Goal: Contribute content

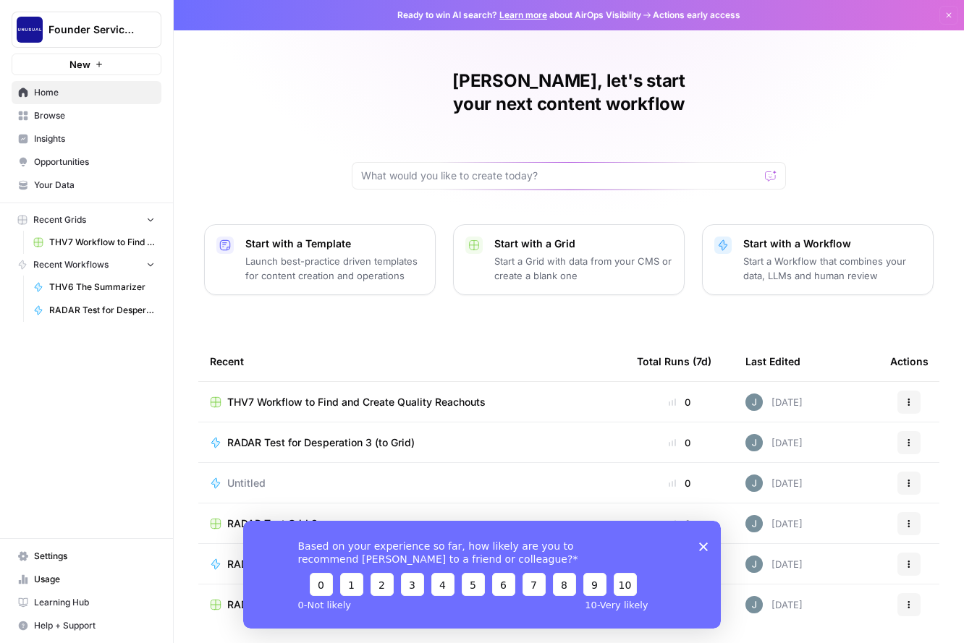
click at [947, 17] on icon "button" at bounding box center [948, 15] width 5 height 5
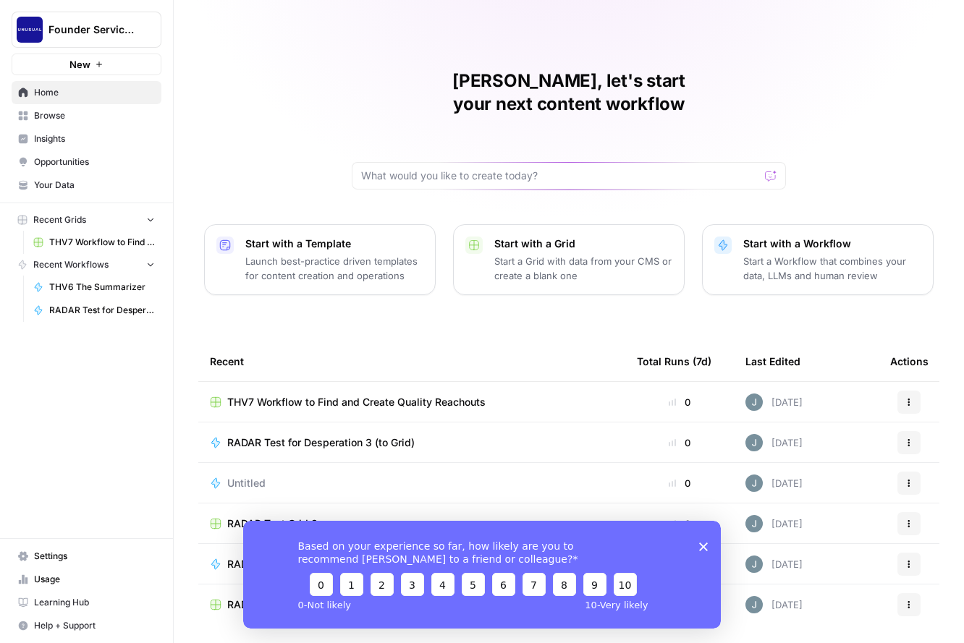
scroll to position [22, 0]
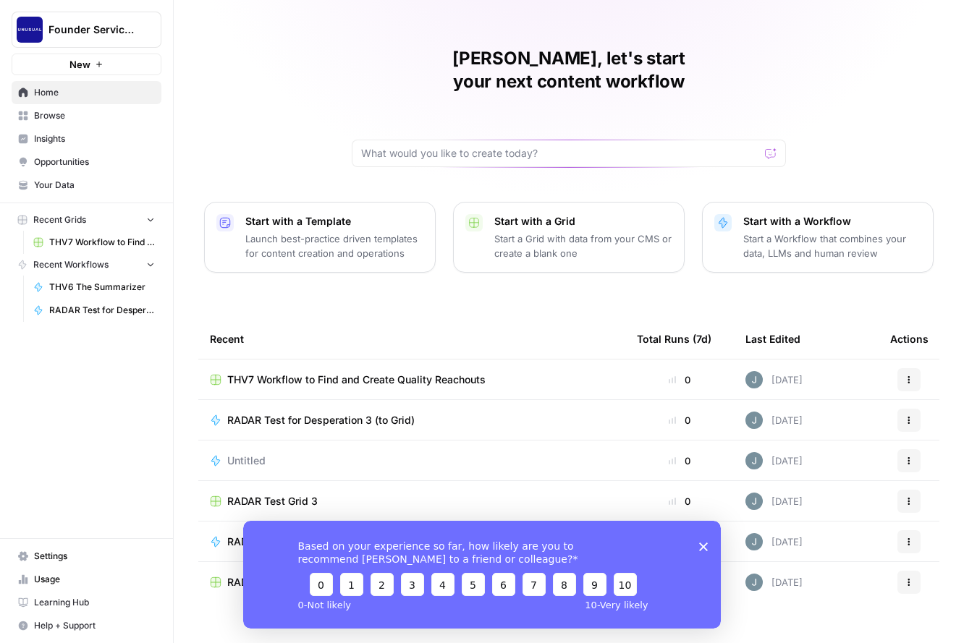
click at [280, 413] on span "RADAR Test for Desperation 3 (to Grid)" at bounding box center [320, 420] width 187 height 14
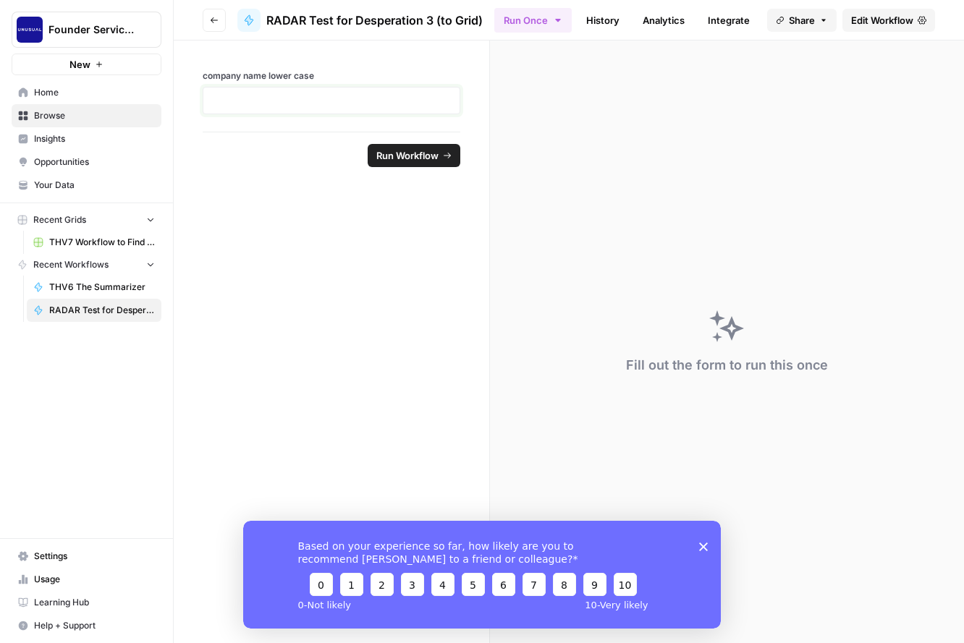
click at [402, 98] on p at bounding box center [331, 100] width 239 height 14
click at [98, 184] on span "Your Data" at bounding box center [94, 185] width 121 height 13
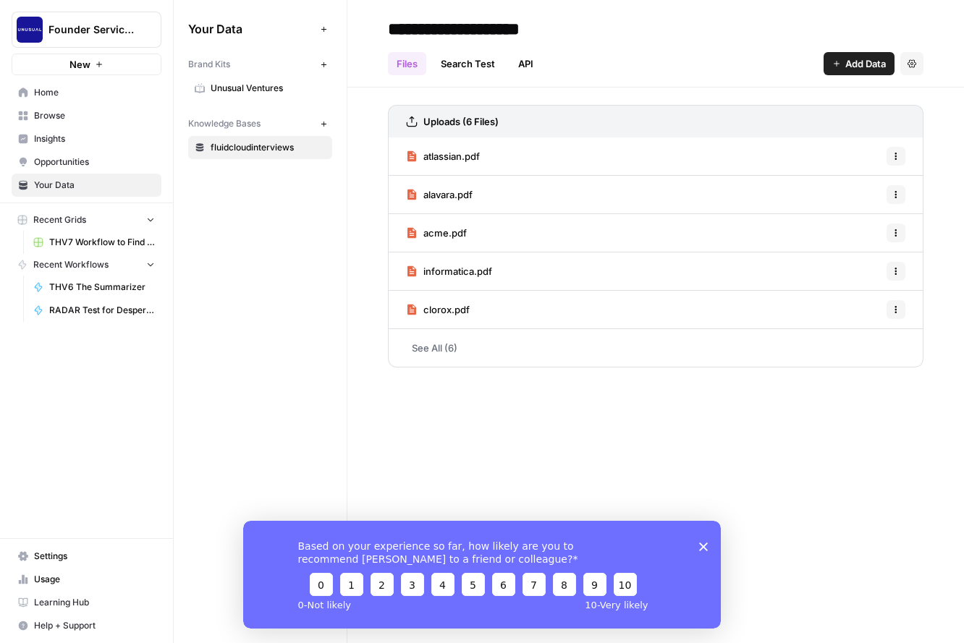
click at [856, 59] on span "Add Data" at bounding box center [865, 63] width 41 height 14
click at [825, 35] on div "**********" at bounding box center [655, 28] width 535 height 23
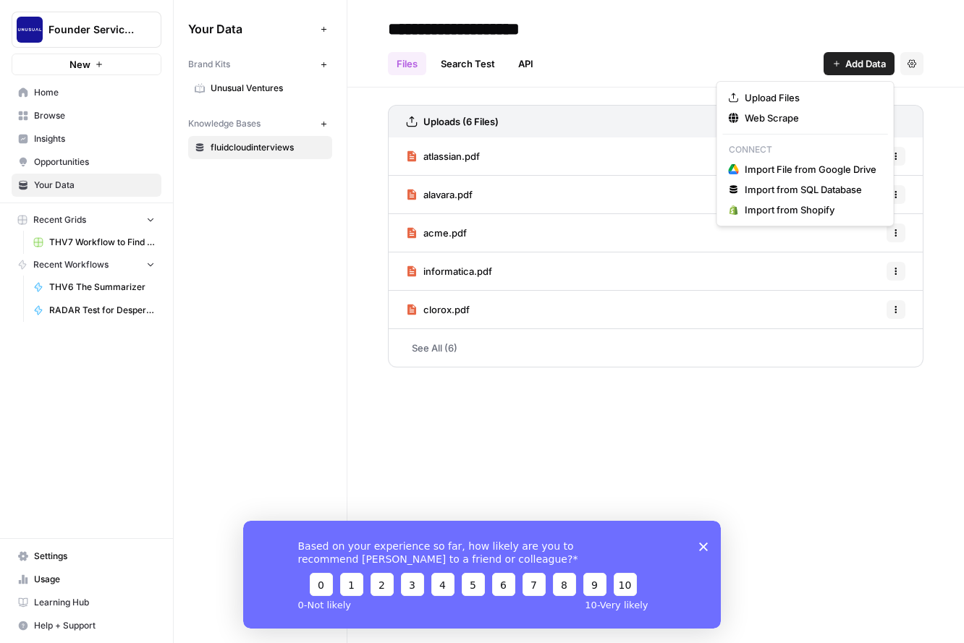
click at [838, 69] on button "Add Data" at bounding box center [858, 63] width 71 height 23
click at [804, 99] on span "Upload Files" at bounding box center [811, 97] width 132 height 14
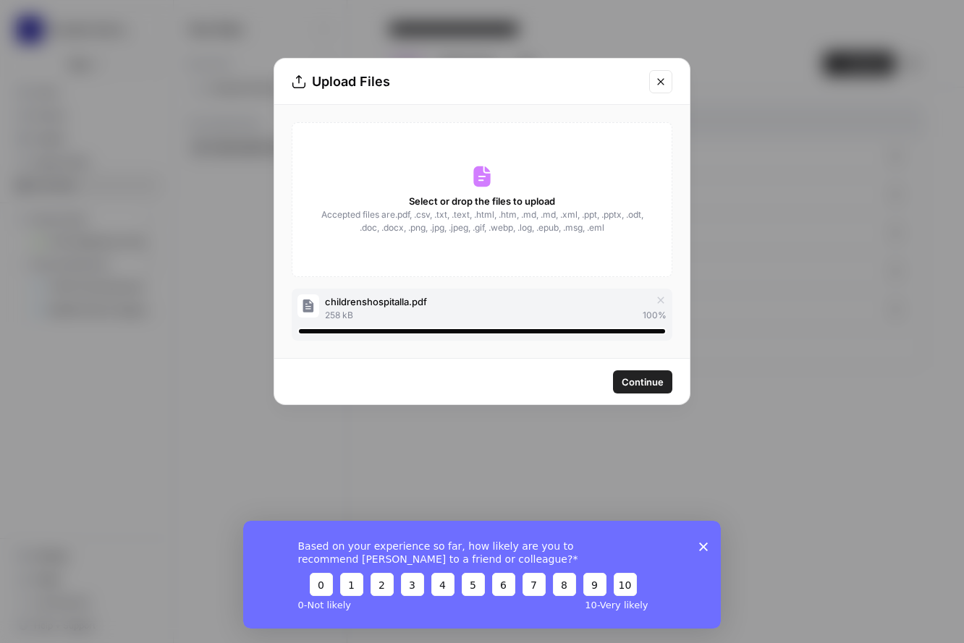
click at [633, 386] on span "Continue" at bounding box center [643, 382] width 42 height 14
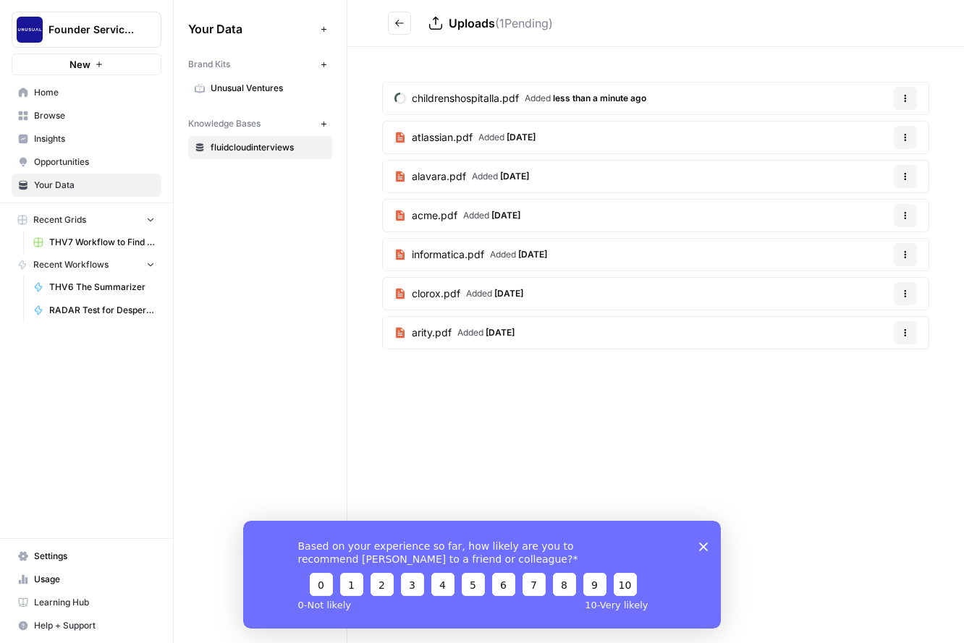
click at [701, 543] on polygon "Close survey" at bounding box center [703, 546] width 9 height 9
